Goal: Task Accomplishment & Management: Complete application form

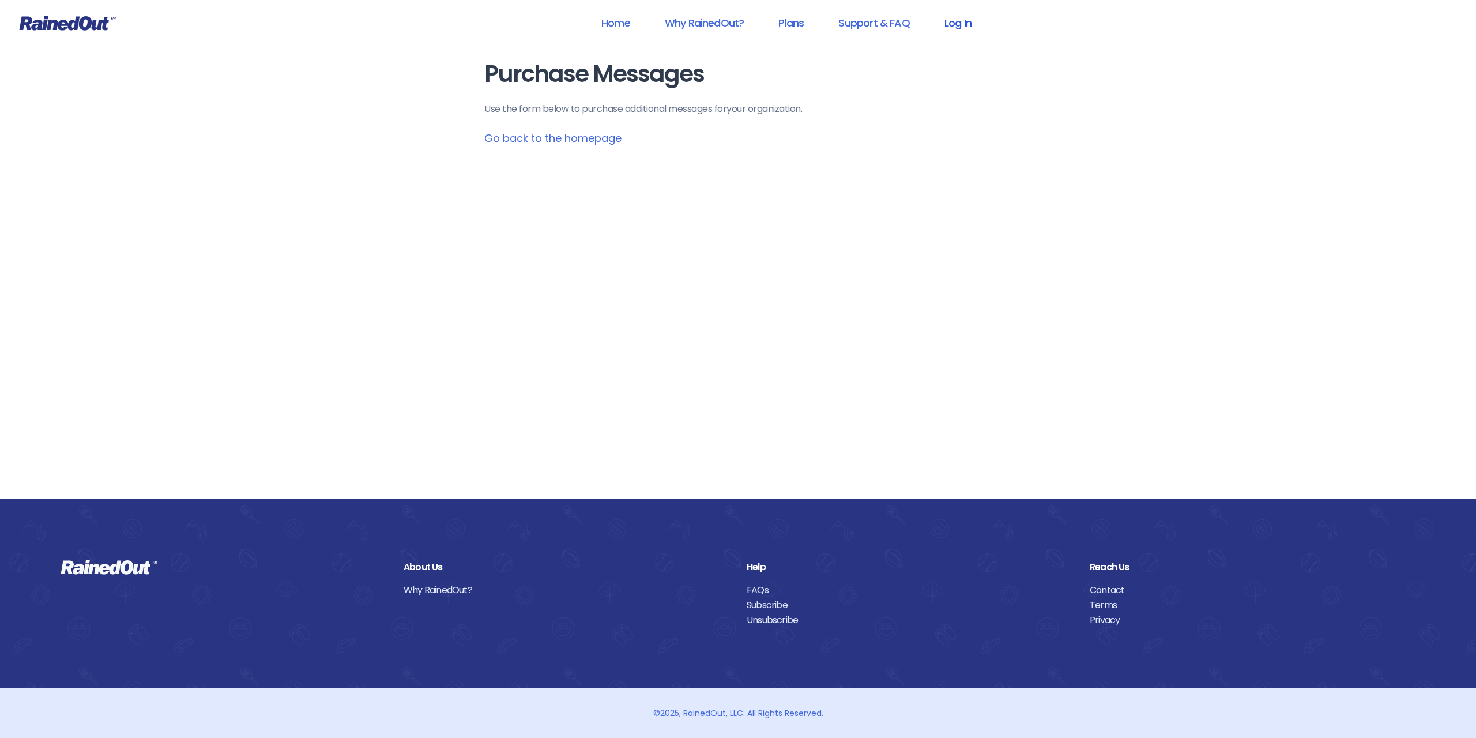
click at [957, 21] on link "Log In" at bounding box center [958, 23] width 57 height 26
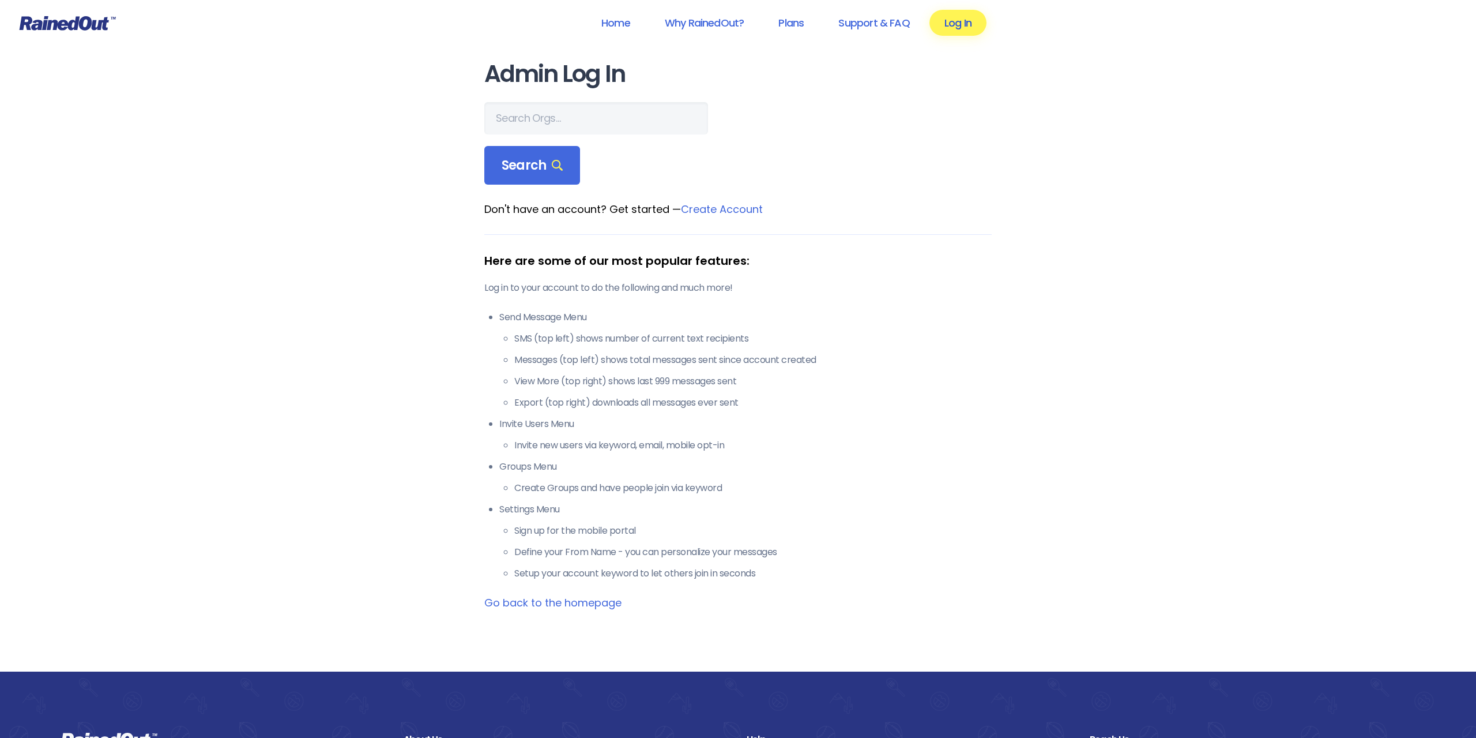
click at [945, 26] on link "Log In" at bounding box center [958, 23] width 57 height 26
click at [566, 123] on input "text" at bounding box center [596, 118] width 224 height 32
type input "cwa 2007"
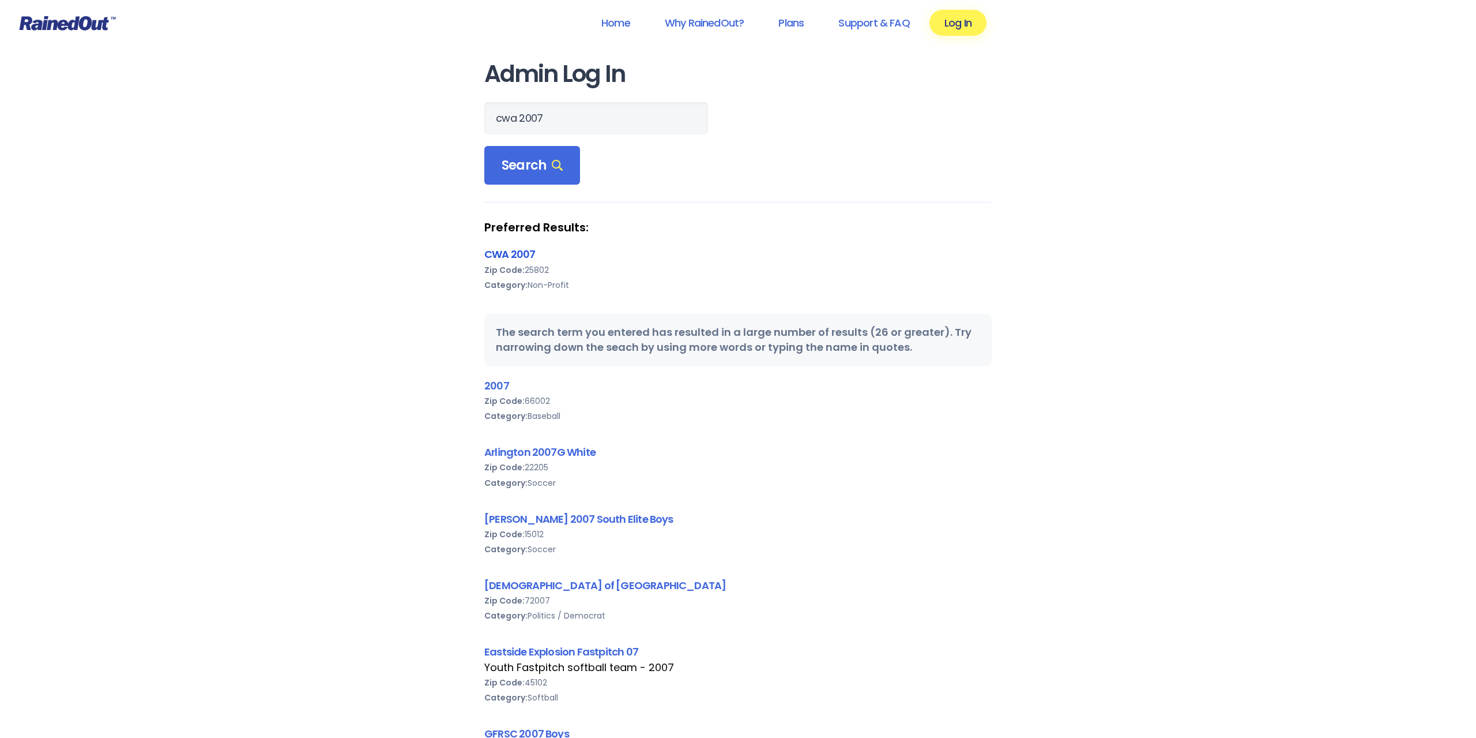
click at [519, 250] on link "CWA 2007" at bounding box center [509, 254] width 51 height 14
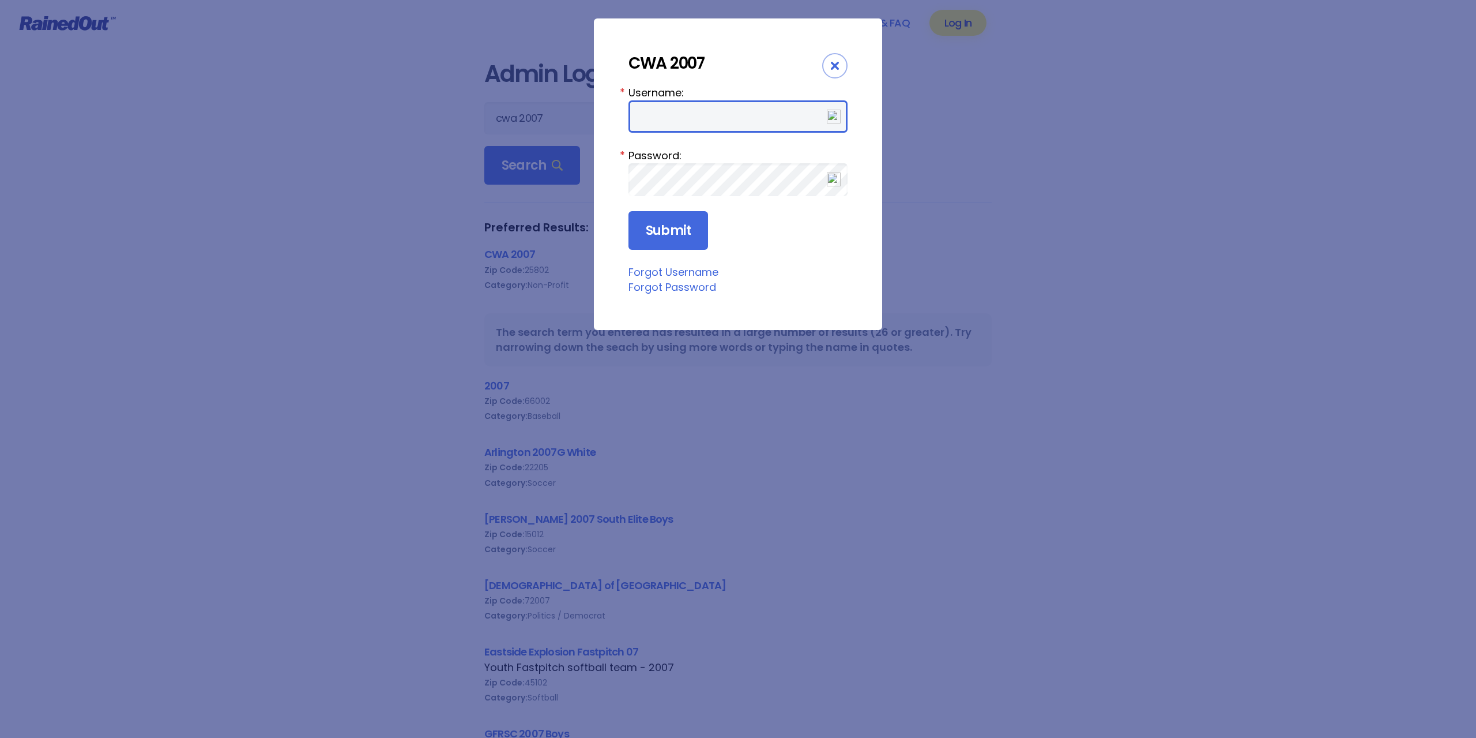
click at [664, 114] on input "Username:" at bounding box center [738, 116] width 219 height 32
type input "Ludition"
click at [629, 211] on input "Submit" at bounding box center [669, 230] width 80 height 39
